Goal: Task Accomplishment & Management: Use online tool/utility

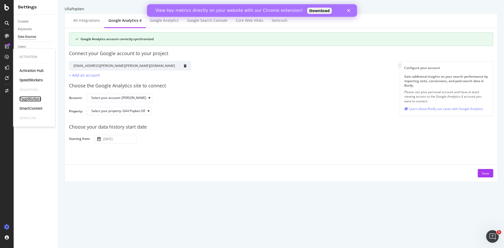
click at [34, 99] on div "PageWorkers" at bounding box center [30, 98] width 22 height 5
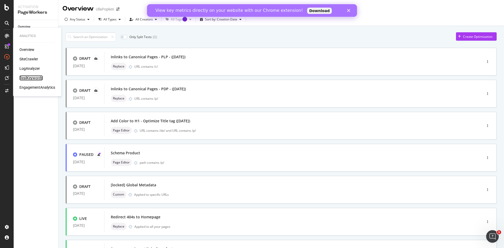
click at [36, 77] on div "RealKeywords" at bounding box center [30, 77] width 23 height 5
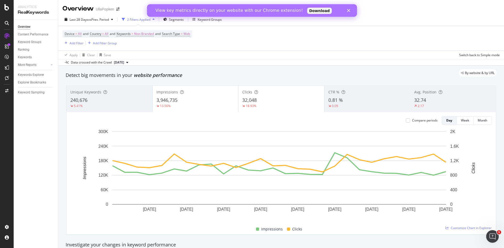
click at [348, 10] on polygon "Close" at bounding box center [348, 10] width 3 height 3
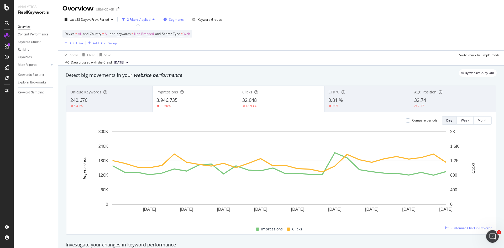
click at [177, 20] on span "Segments" at bounding box center [176, 19] width 15 height 4
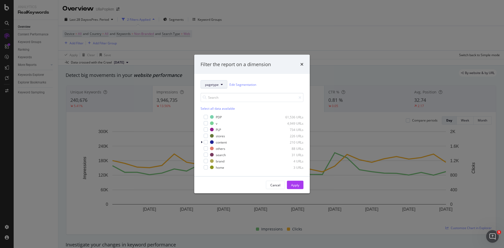
click at [220, 86] on button "pagetype" at bounding box center [214, 84] width 27 height 8
click at [217, 122] on span "SurferSEO" at bounding box center [222, 123] width 34 height 5
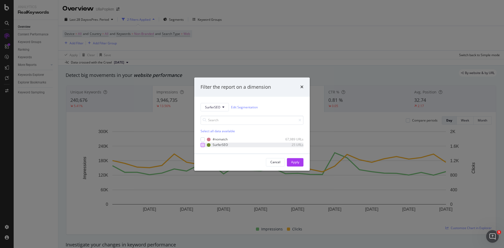
click at [202, 147] on div "modal" at bounding box center [203, 145] width 4 height 4
click at [297, 162] on div "Apply" at bounding box center [295, 162] width 8 height 4
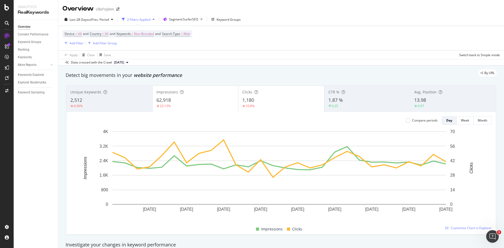
click at [186, 98] on div "62,918" at bounding box center [196, 100] width 78 height 7
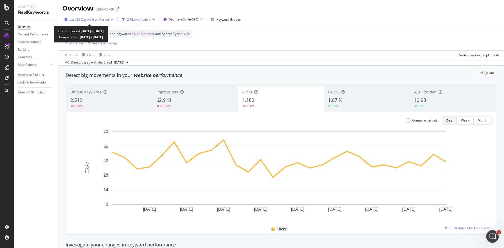
click at [113, 19] on icon "button" at bounding box center [112, 19] width 2 height 3
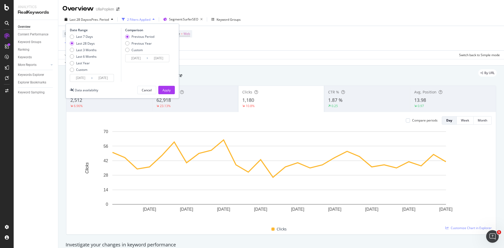
click at [135, 46] on div "Previous Period Previous Year Custom" at bounding box center [139, 44] width 29 height 20
click at [135, 44] on div "Previous Year" at bounding box center [142, 43] width 20 height 4
type input "[DATE]"
click at [88, 49] on div "Last 3 Months" at bounding box center [86, 50] width 20 height 4
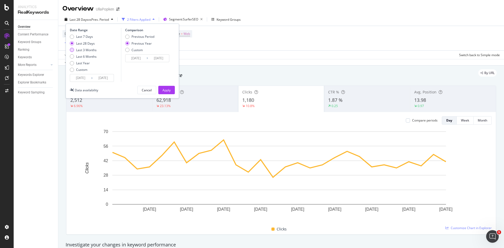
type input "[DATE]"
click at [163, 87] on div "Apply" at bounding box center [167, 90] width 8 height 8
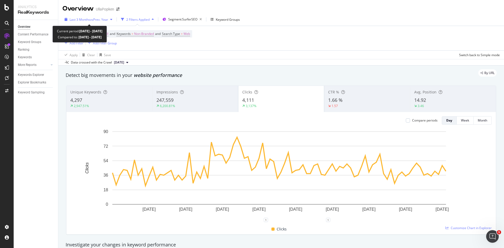
click at [107, 19] on span "vs Prev. Year" at bounding box center [99, 19] width 18 height 4
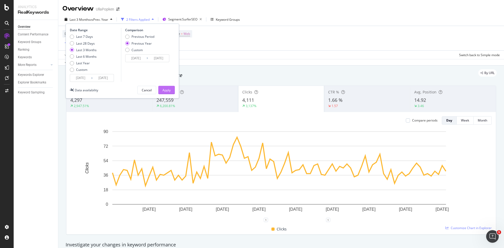
click at [168, 89] on div "Apply" at bounding box center [167, 90] width 8 height 4
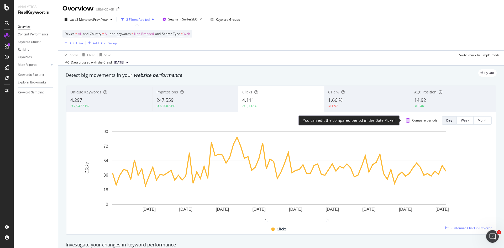
click at [406, 121] on div at bounding box center [408, 120] width 4 height 4
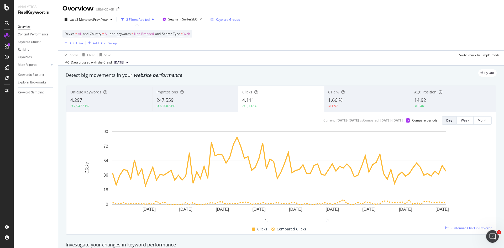
click at [219, 20] on div "Keyword Groups" at bounding box center [228, 19] width 24 height 4
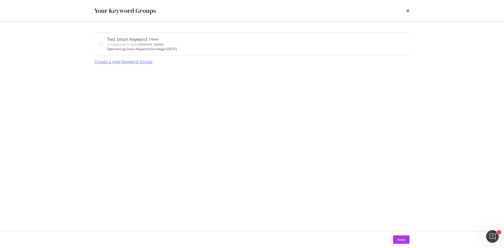
click at [143, 61] on div "Create a new Keyword Group" at bounding box center [124, 62] width 58 height 6
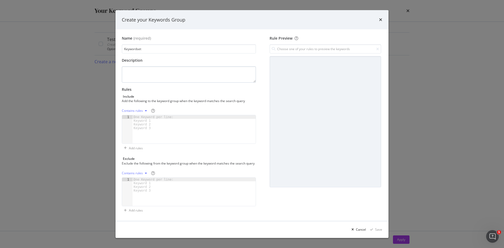
type input "Keywordset"
click at [169, 66] on textarea "modal" at bounding box center [189, 74] width 134 height 16
type textarea "According to AWR"
click at [150, 125] on div "One Keyword per line: Keyword 1 Keyword 2 Keyword 3" at bounding box center [155, 122] width 44 height 15
click at [150, 120] on div "One Keyword per line: Keyword 1 Keyword 2 Keyword 3" at bounding box center [155, 122] width 44 height 15
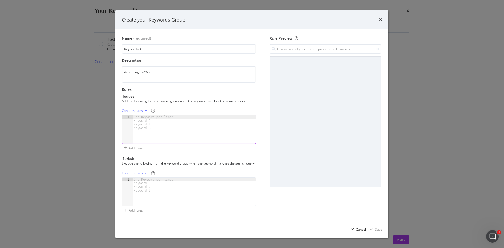
paste textarea "kleider größe 64"
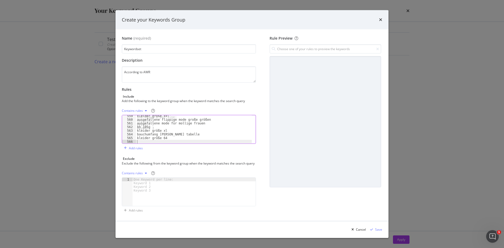
scroll to position [2052, 0]
type textarea "kleider größe 64"
click at [145, 109] on icon "modal" at bounding box center [146, 110] width 2 height 3
click at [140, 127] on div "Exact rules" at bounding box center [136, 126] width 16 height 4
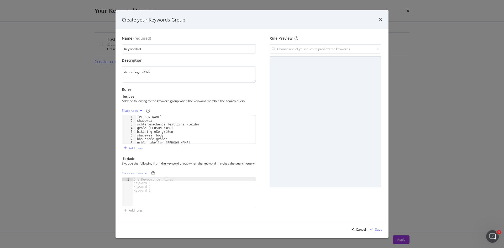
click at [375, 231] on div "modal" at bounding box center [371, 229] width 7 height 3
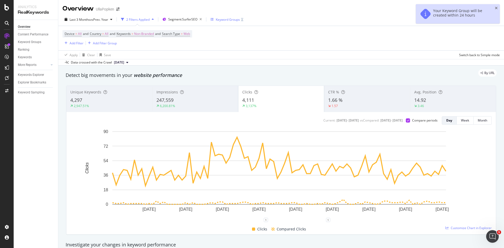
click at [235, 20] on div "Keyword Groups" at bounding box center [228, 19] width 24 height 4
